Goal: Find specific page/section: Find specific page/section

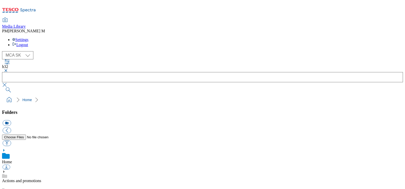
select select "flare-mca-sk"
click at [8, 69] on button "button" at bounding box center [5, 70] width 6 height 3
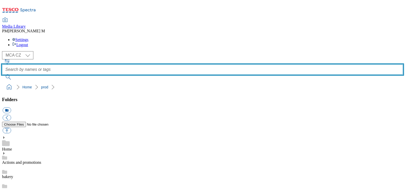
click at [178, 64] on input "text" at bounding box center [202, 69] width 401 height 10
type input "s33"
click at [2, 75] on button "submit" at bounding box center [8, 77] width 13 height 5
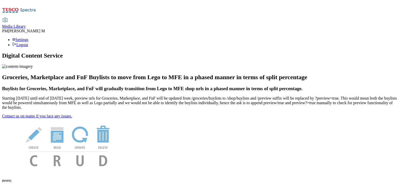
click at [26, 24] on span "Media Library" at bounding box center [14, 26] width 24 height 4
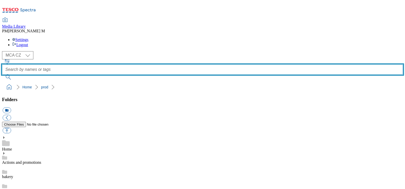
click at [194, 64] on input "text" at bounding box center [202, 69] width 401 height 10
type input "s33"
click at [2, 75] on button "submit" at bounding box center [8, 77] width 13 height 5
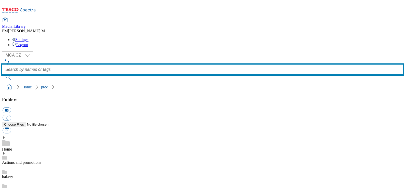
click at [181, 64] on input "text" at bounding box center [202, 69] width 401 height 10
type input "s33"
click at [2, 75] on button "submit" at bounding box center [8, 77] width 13 height 5
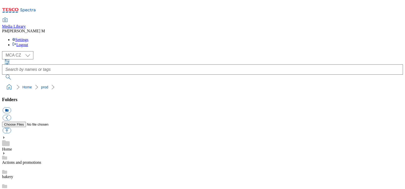
scroll to position [227, 0]
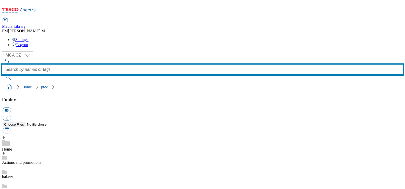
click at [158, 64] on input "text" at bounding box center [202, 69] width 401 height 10
type input "S33"
click at [2, 75] on button "submit" at bounding box center [8, 77] width 13 height 5
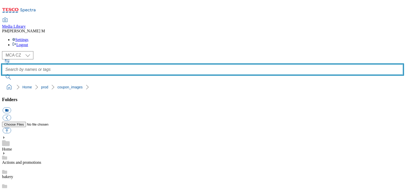
click at [200, 64] on input "text" at bounding box center [202, 69] width 401 height 10
type input "S33"
click at [2, 75] on button "submit" at bounding box center [8, 77] width 13 height 5
